Goal: Check status: Check status

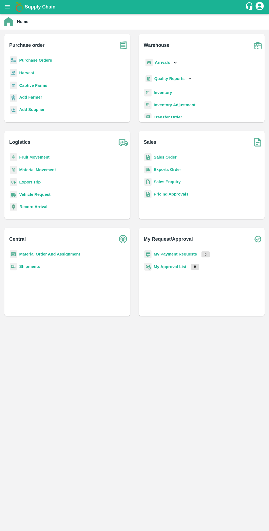
click at [26, 60] on b "Purchase Orders" at bounding box center [35, 60] width 33 height 4
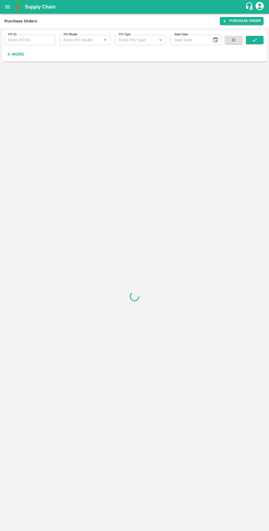
click at [14, 53] on strong "More" at bounding box center [18, 54] width 12 height 4
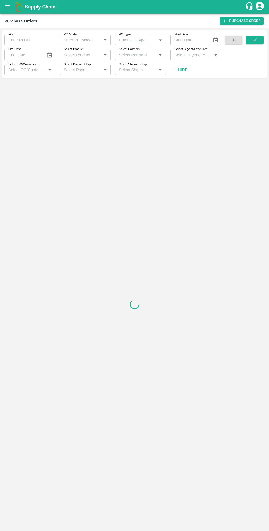
click at [179, 50] on label "Select Buyers/Executive" at bounding box center [190, 49] width 33 height 4
click at [179, 51] on input "Select Buyers/Executive" at bounding box center [191, 54] width 39 height 7
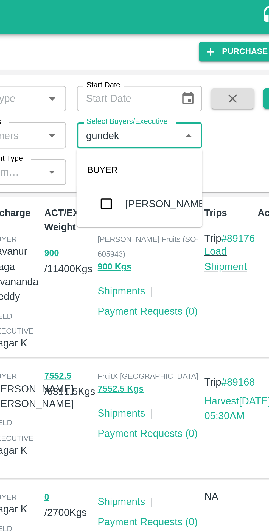
type input "gundeka"
click at [181, 86] on input "checkbox" at bounding box center [182, 82] width 11 height 11
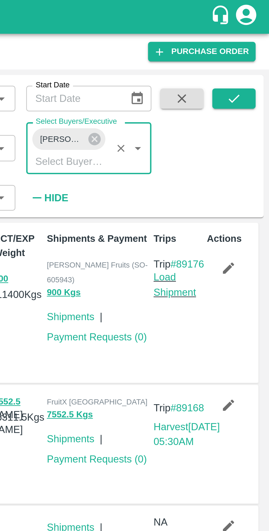
click at [251, 41] on icon "submit" at bounding box center [254, 40] width 6 height 6
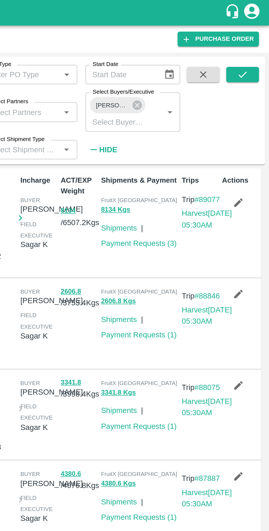
click at [190, 131] on link "Payment Requests ( 3 )" at bounding box center [199, 131] width 41 height 4
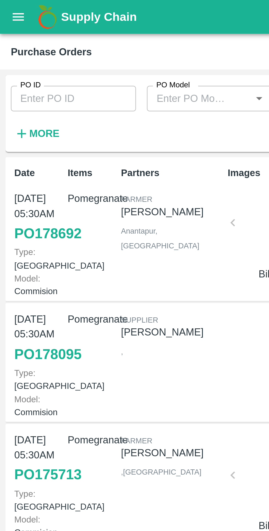
click at [11, 58] on button "More" at bounding box center [14, 54] width 21 height 9
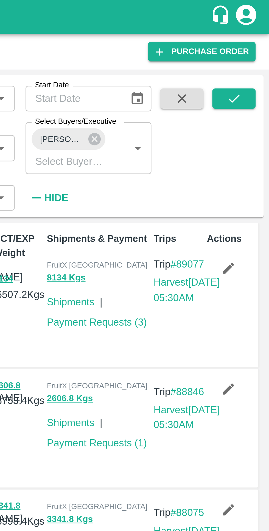
click at [199, 57] on icon at bounding box center [197, 56] width 5 height 5
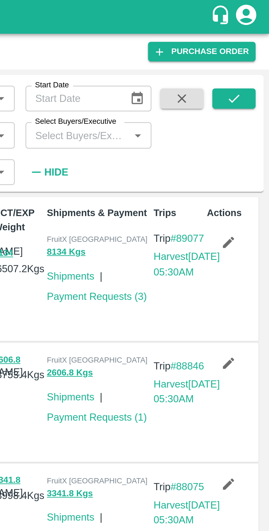
click at [189, 56] on input "Select Buyers/Executive" at bounding box center [191, 54] width 38 height 7
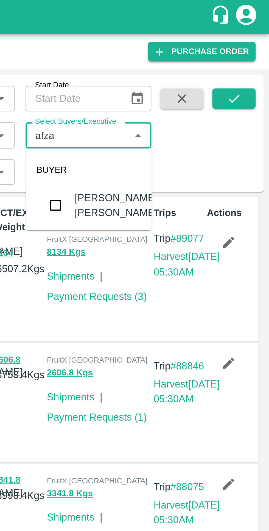
type input "afzal"
click at [181, 81] on input "checkbox" at bounding box center [182, 83] width 11 height 11
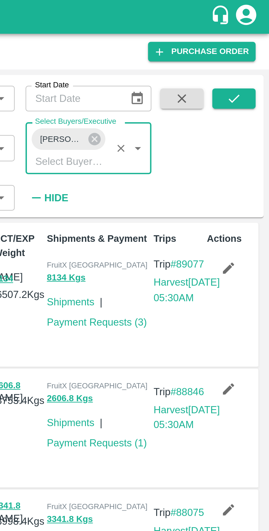
click at [251, 40] on icon "submit" at bounding box center [254, 40] width 6 height 6
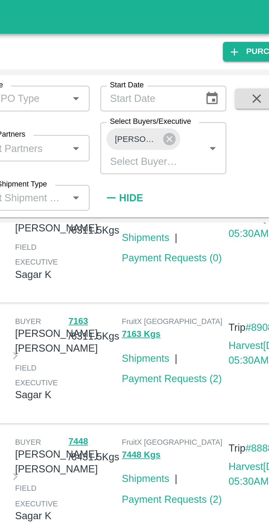
scroll to position [26, 0]
click at [196, 156] on link "Payment Requests ( 2 )" at bounding box center [199, 154] width 41 height 4
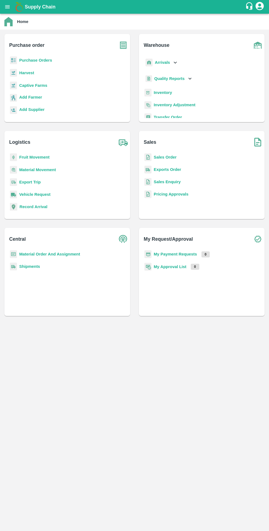
click at [186, 253] on b "My Payment Requests" at bounding box center [174, 254] width 43 height 4
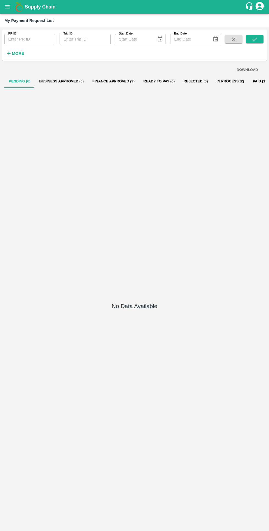
click at [98, 81] on button "Finance Approved (3)" at bounding box center [113, 81] width 51 height 13
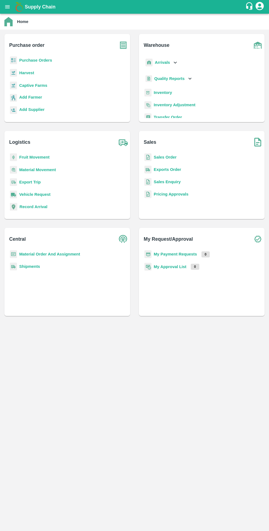
click at [177, 256] on b "My Payment Requests" at bounding box center [174, 254] width 43 height 4
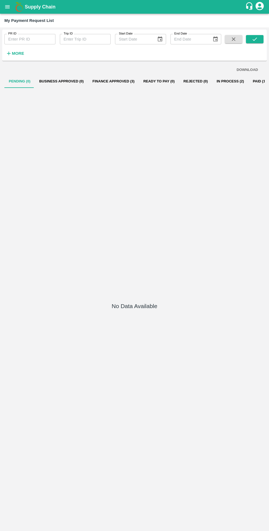
click at [97, 81] on button "Finance Approved (3)" at bounding box center [113, 81] width 51 height 13
